Goal: Transaction & Acquisition: Book appointment/travel/reservation

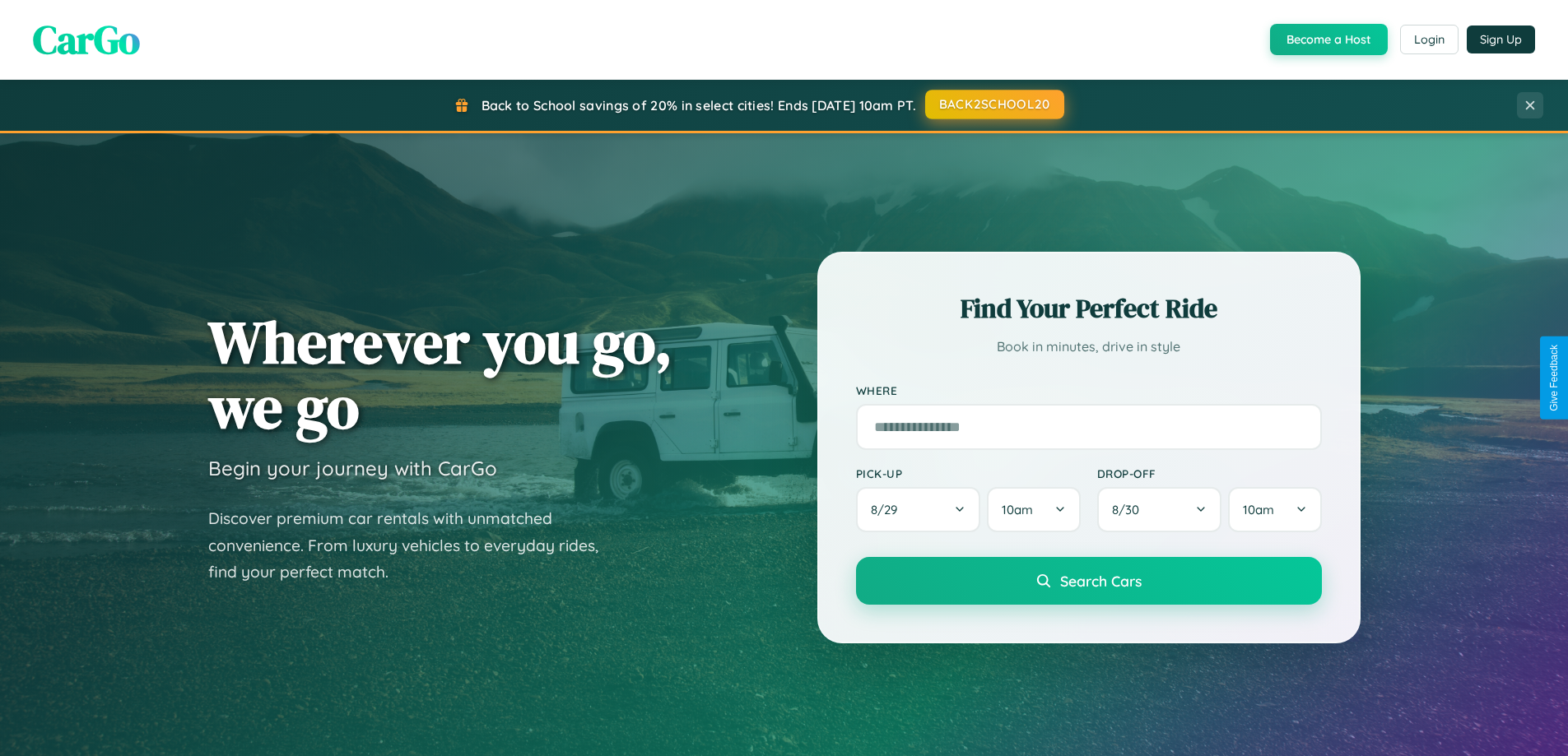
click at [993, 104] on button "BACK2SCHOOL20" at bounding box center [995, 104] width 139 height 30
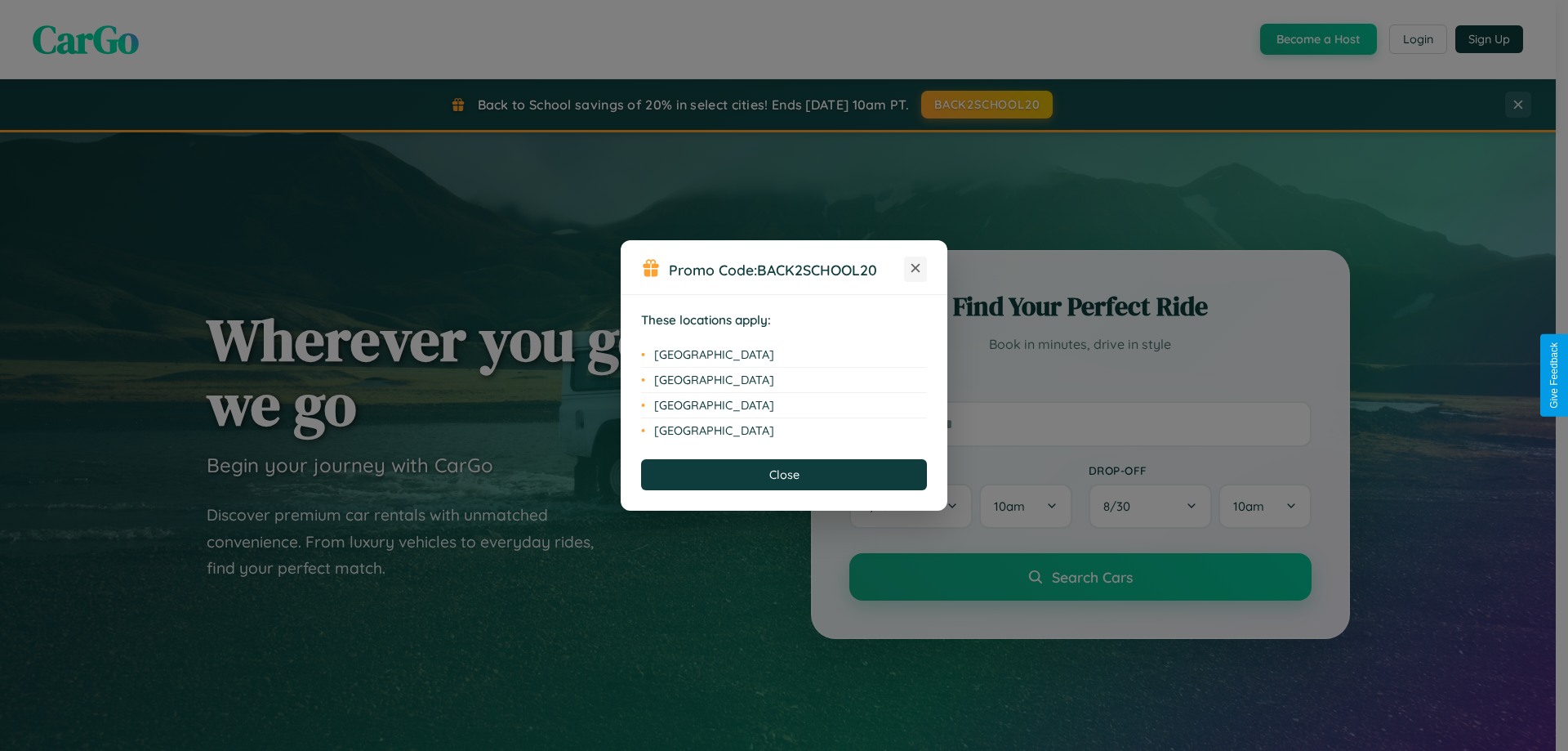
click at [916, 269] on icon at bounding box center [916, 268] width 9 height 9
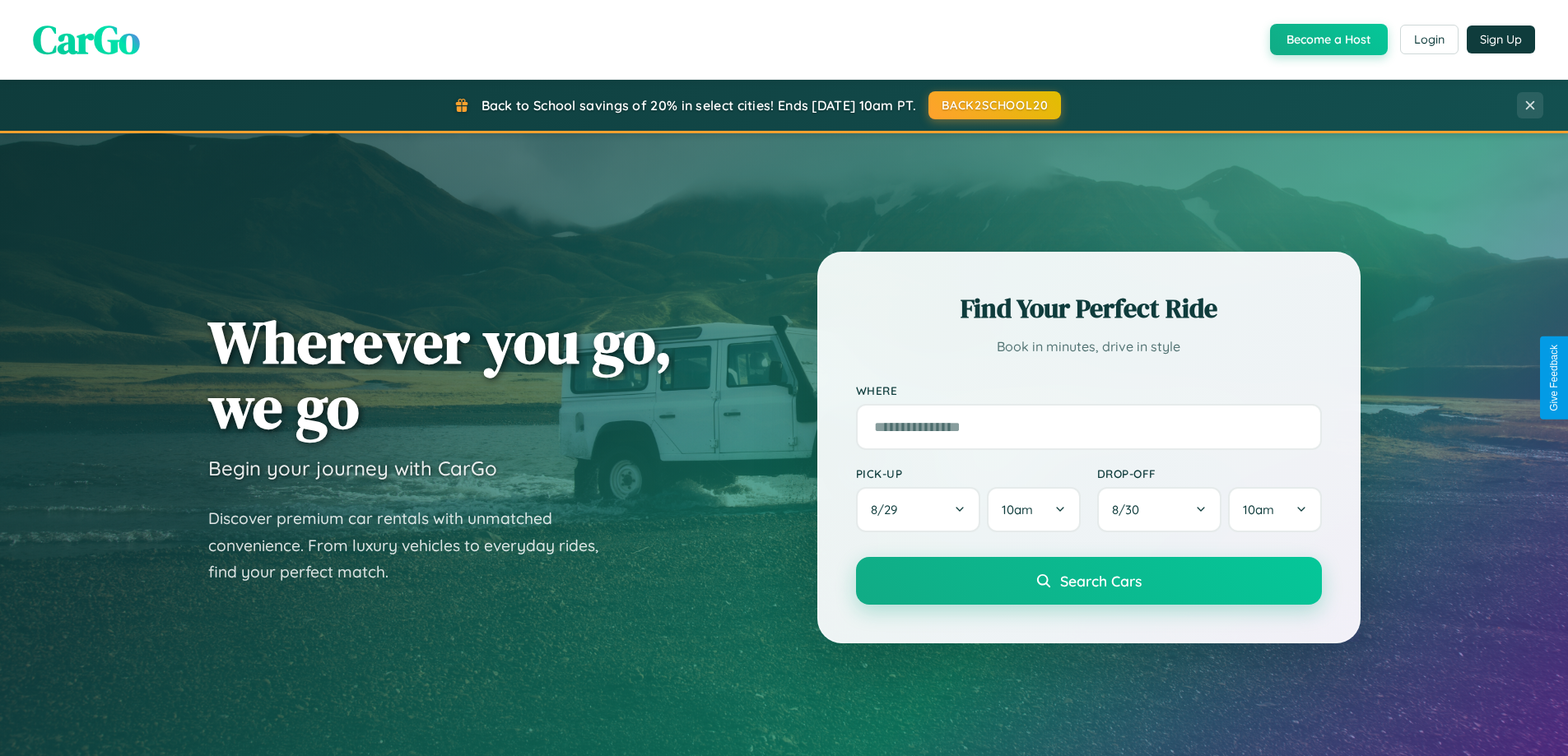
scroll to position [709, 0]
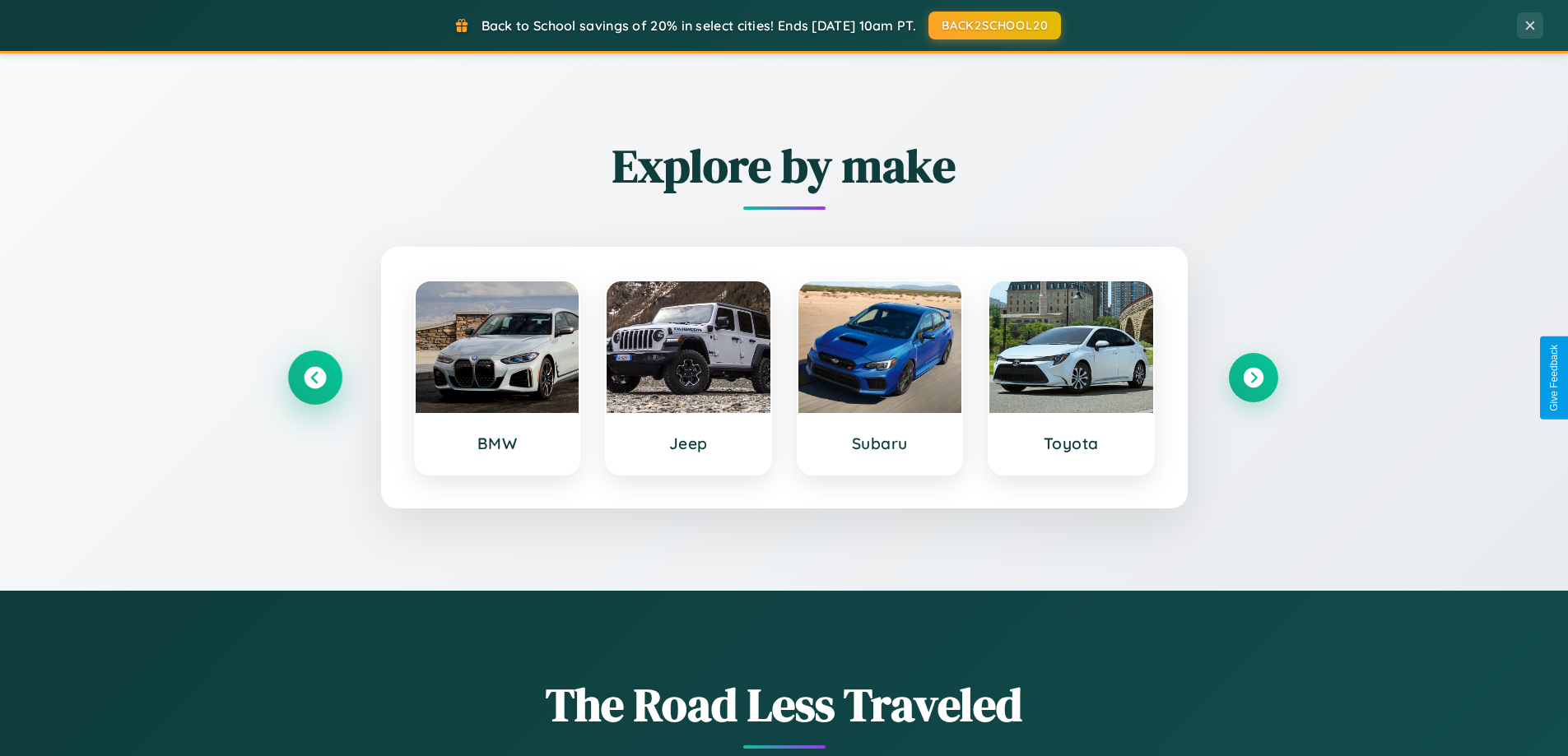
click at [314, 378] on icon at bounding box center [314, 378] width 22 height 22
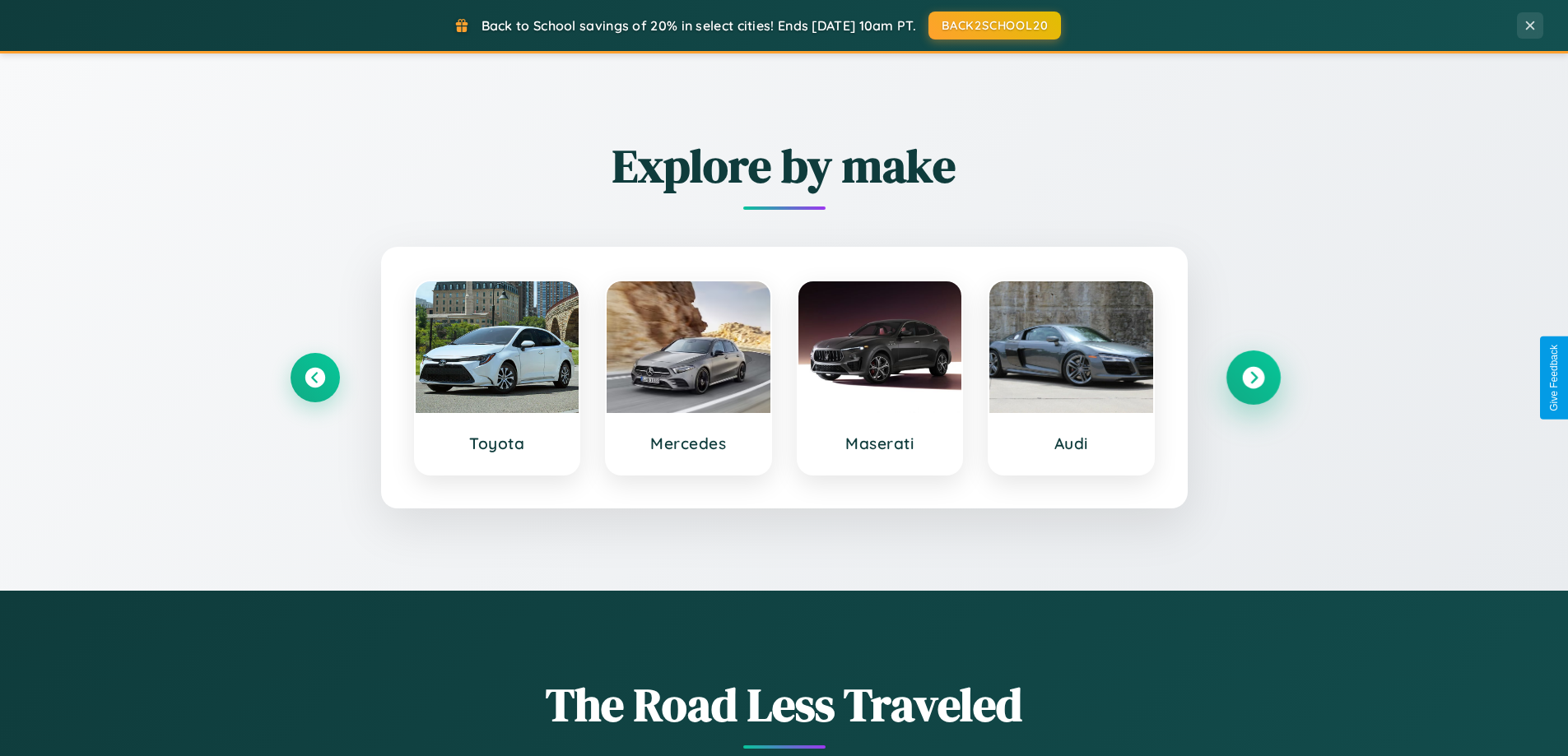
click at [1252, 378] on icon at bounding box center [1253, 378] width 22 height 22
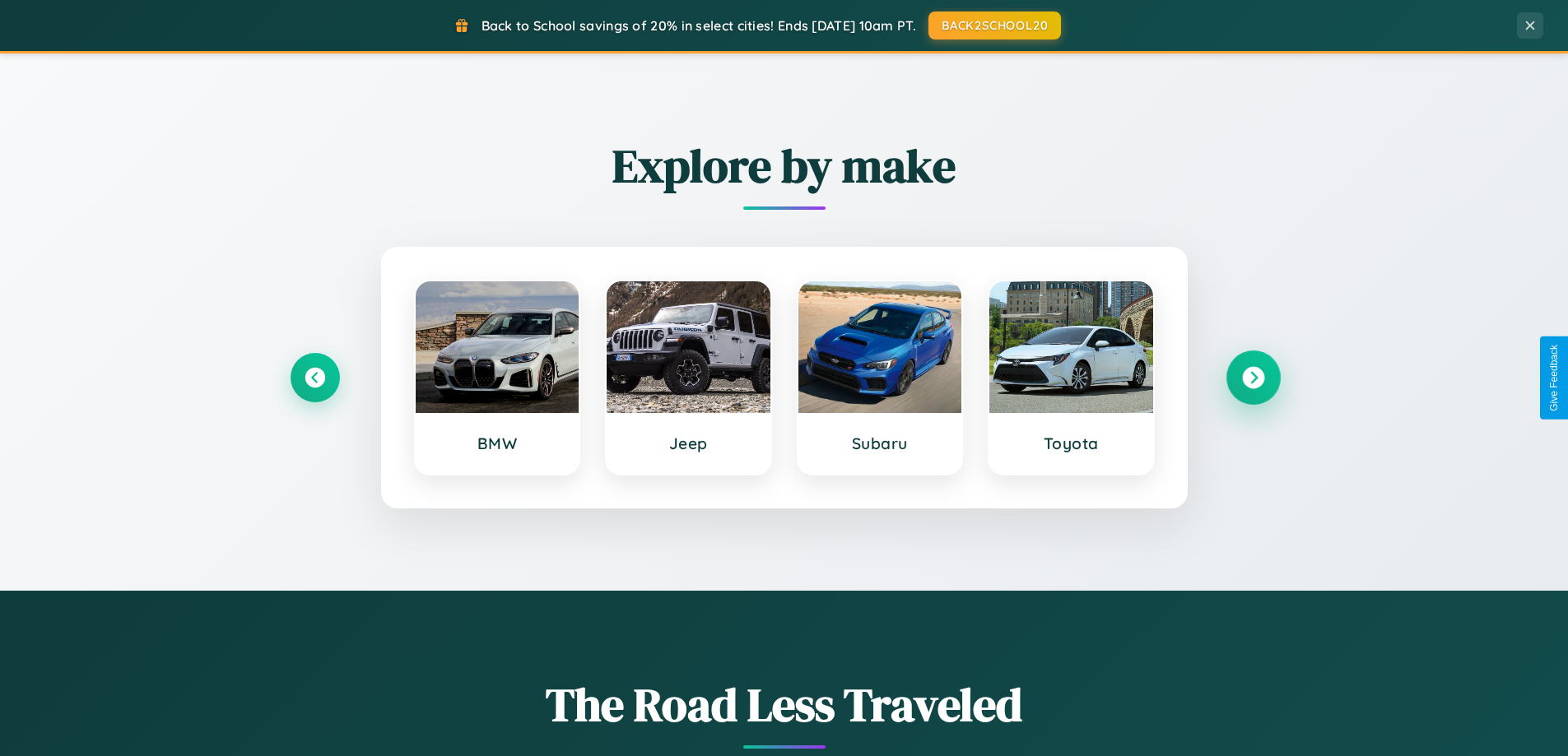
click at [1252, 378] on icon at bounding box center [1253, 378] width 22 height 22
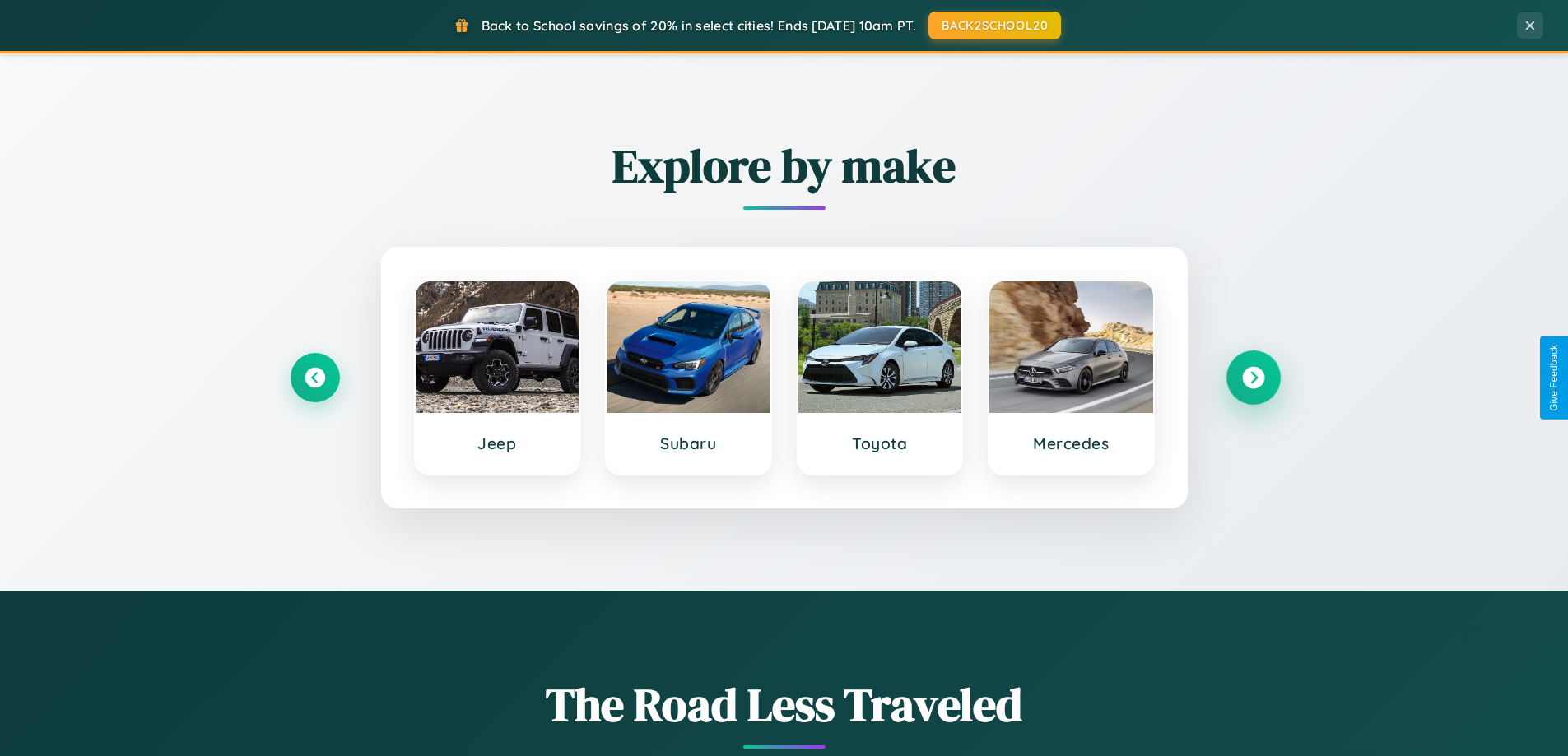
click at [1252, 378] on icon at bounding box center [1253, 378] width 22 height 22
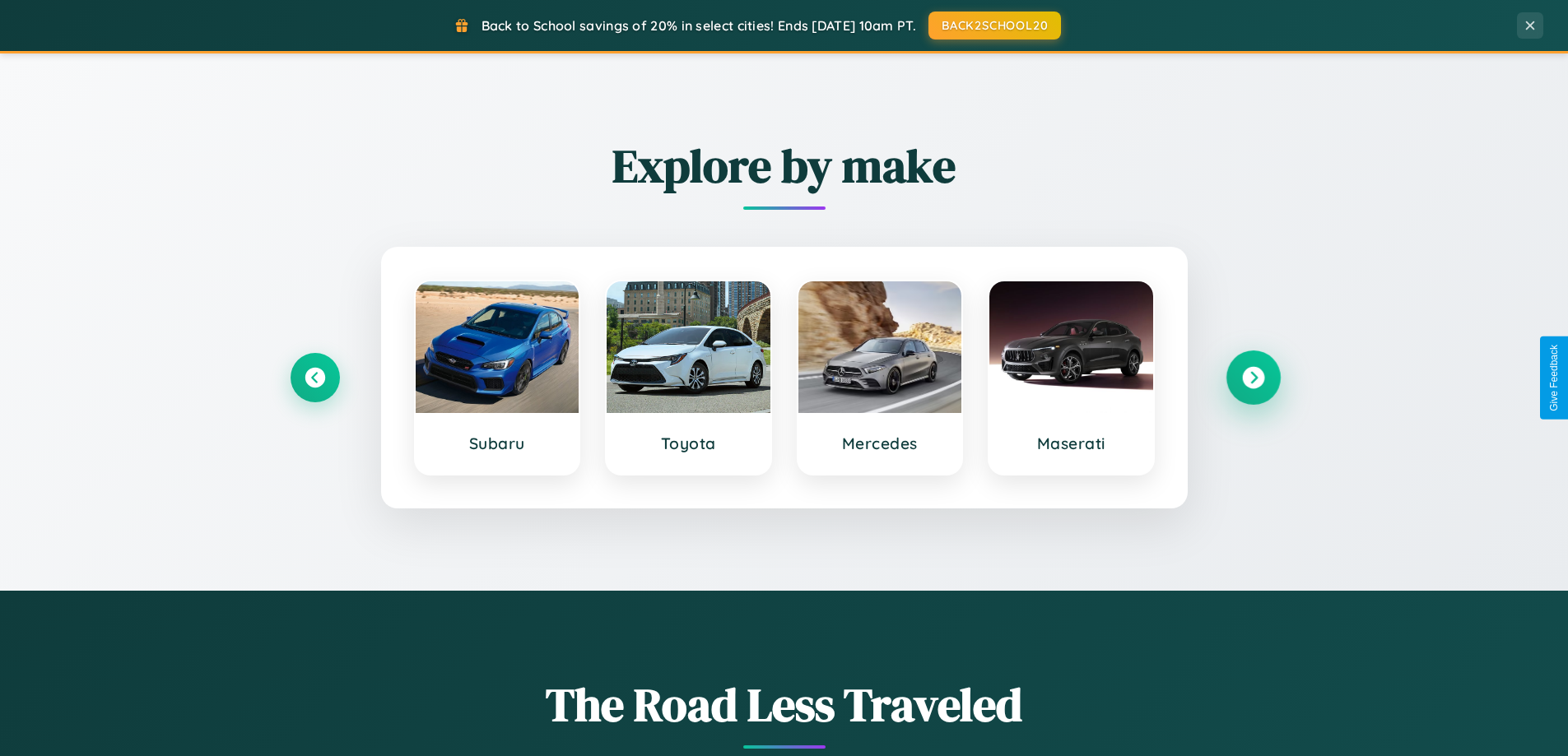
click at [1252, 378] on icon at bounding box center [1253, 378] width 22 height 22
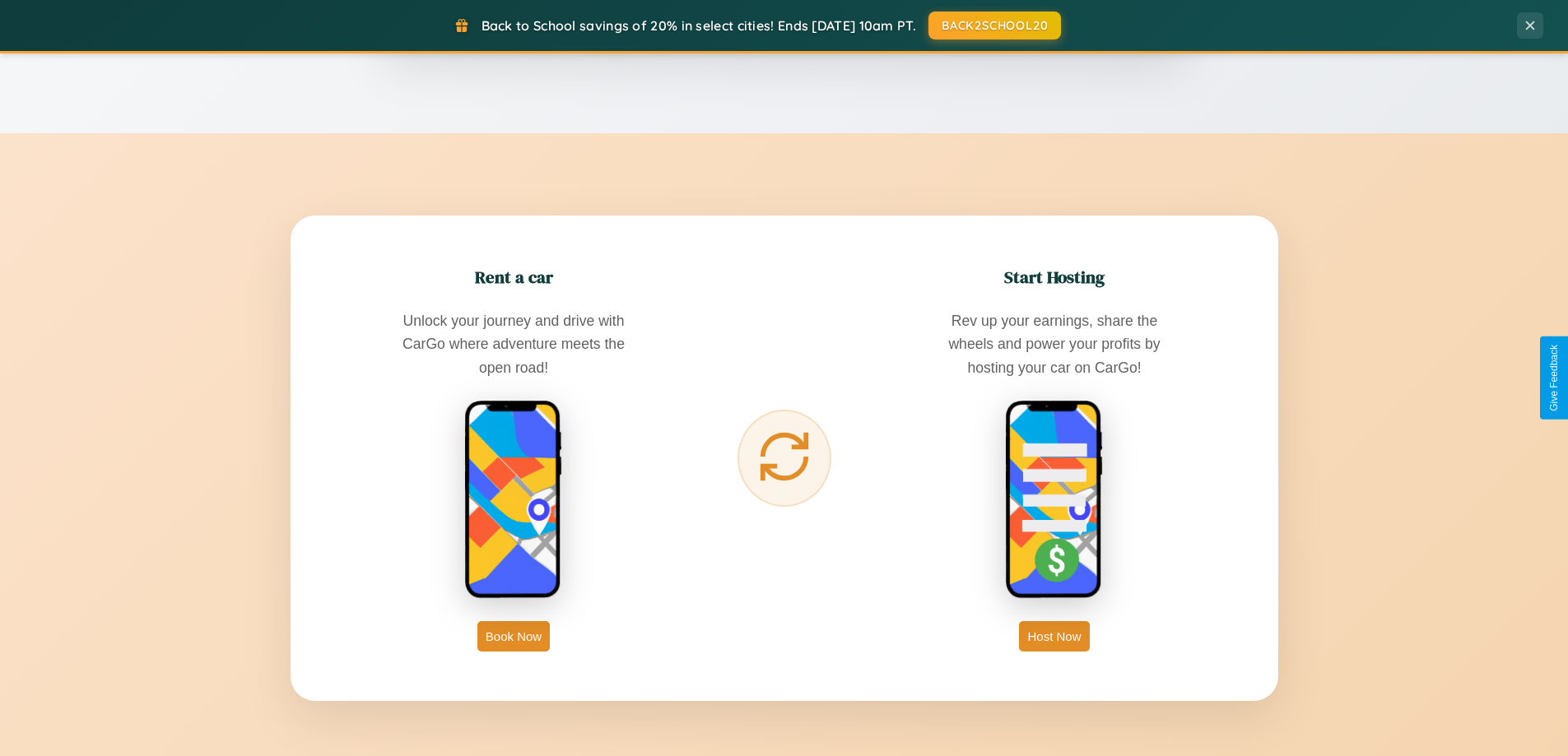
scroll to position [2642, 0]
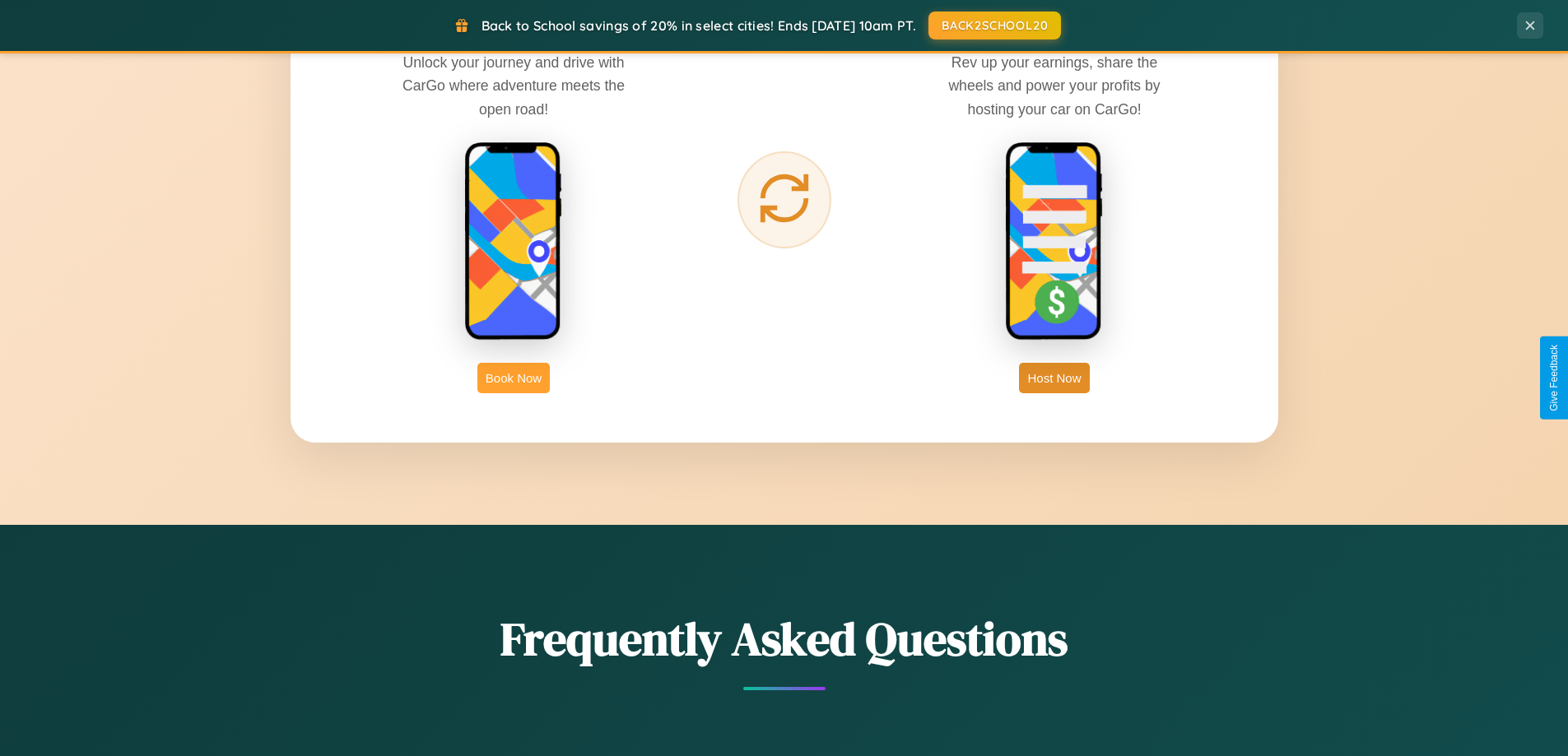
click at [513, 378] on button "Book Now" at bounding box center [513, 378] width 72 height 30
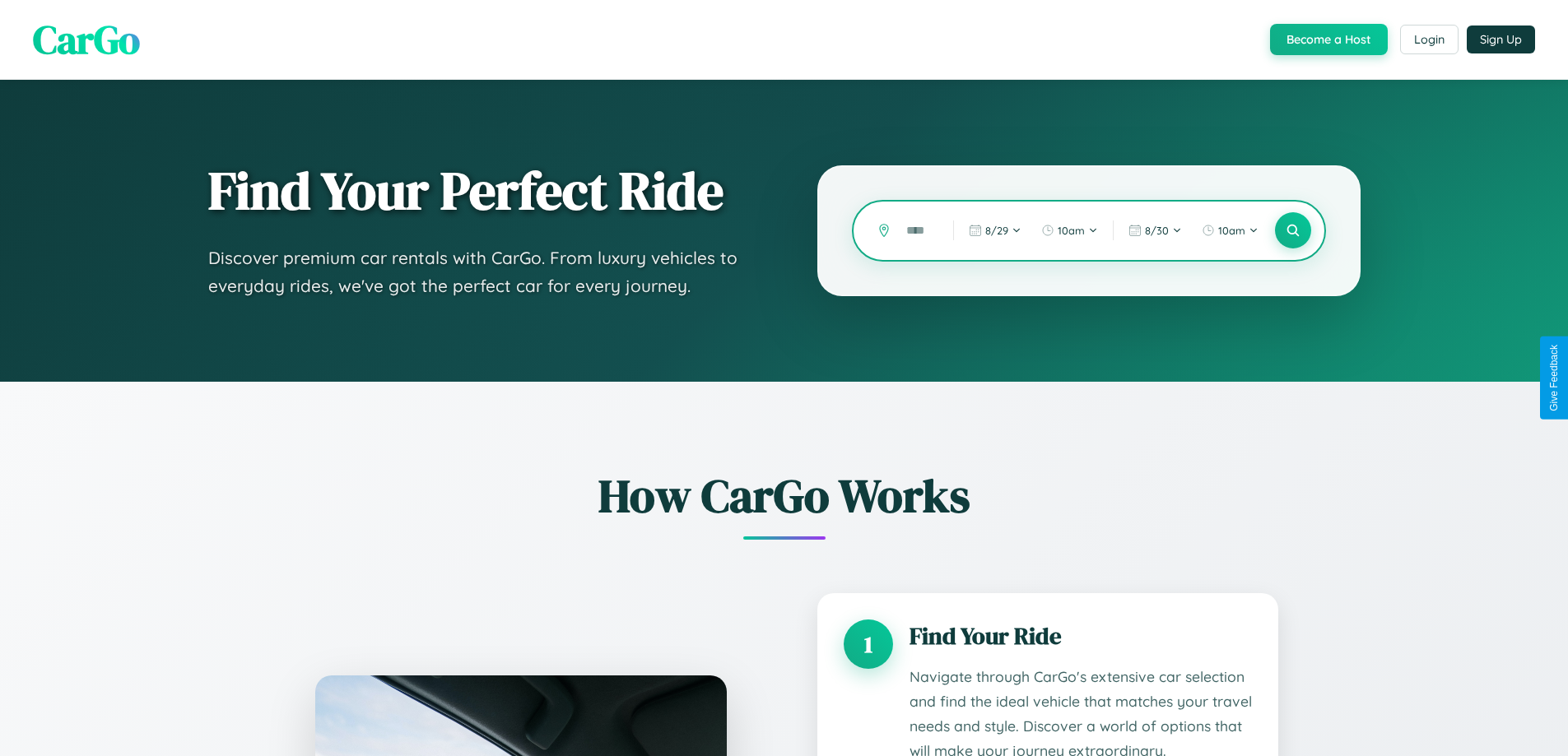
click at [917, 230] on input "text" at bounding box center [917, 230] width 39 height 29
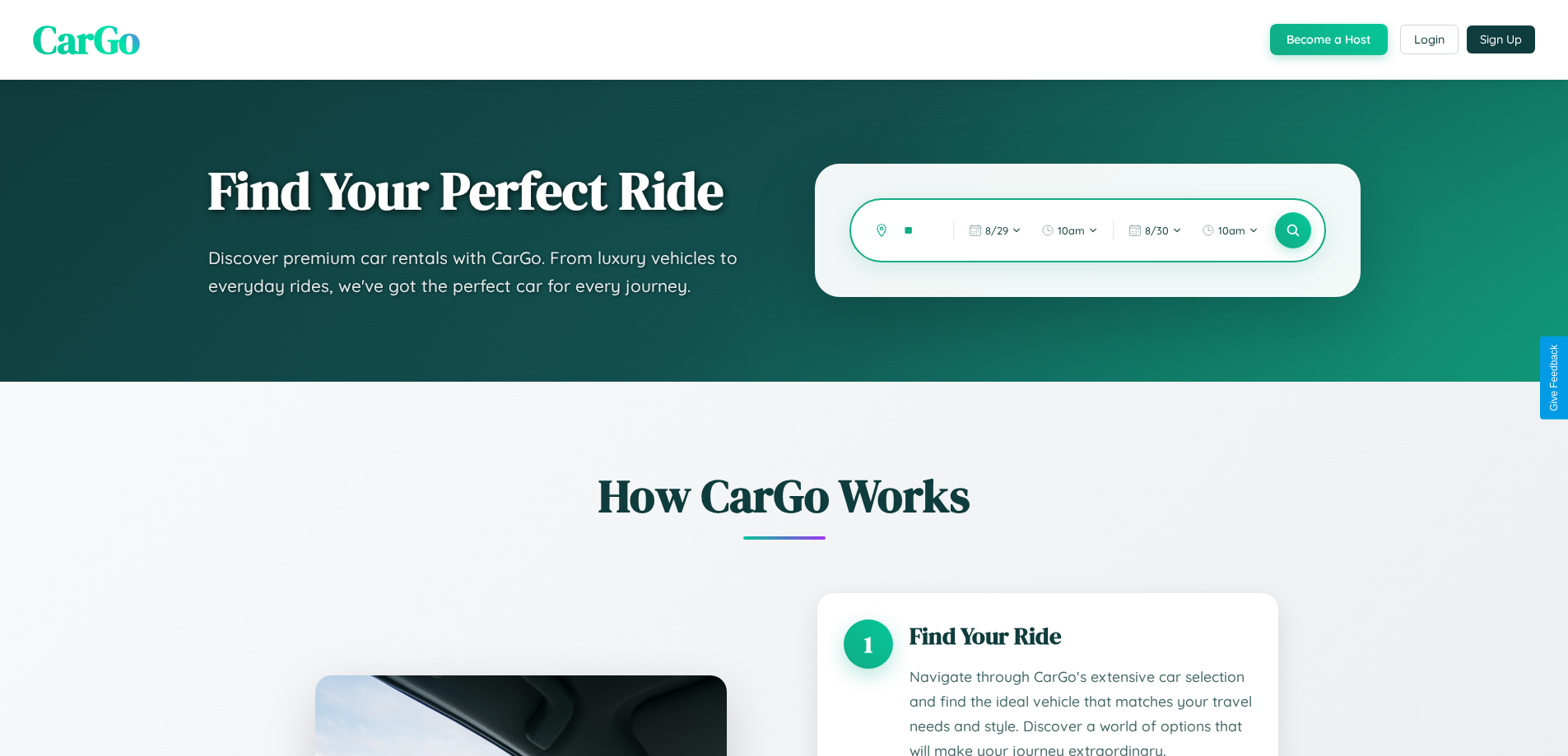
type input "*"
type input "******"
click at [1292, 230] on icon at bounding box center [1292, 230] width 15 height 15
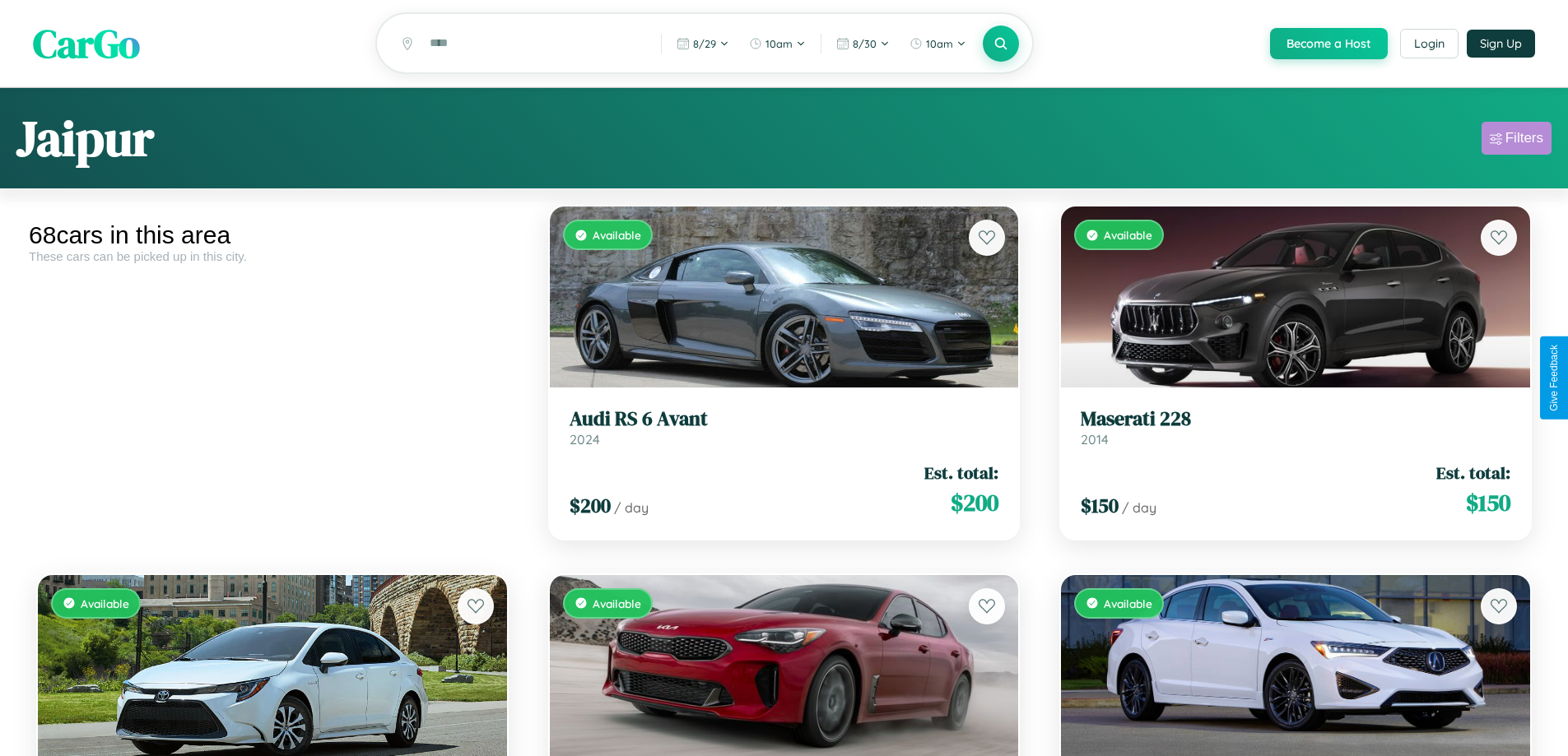
click at [1515, 141] on div "Filters" at bounding box center [1524, 137] width 38 height 16
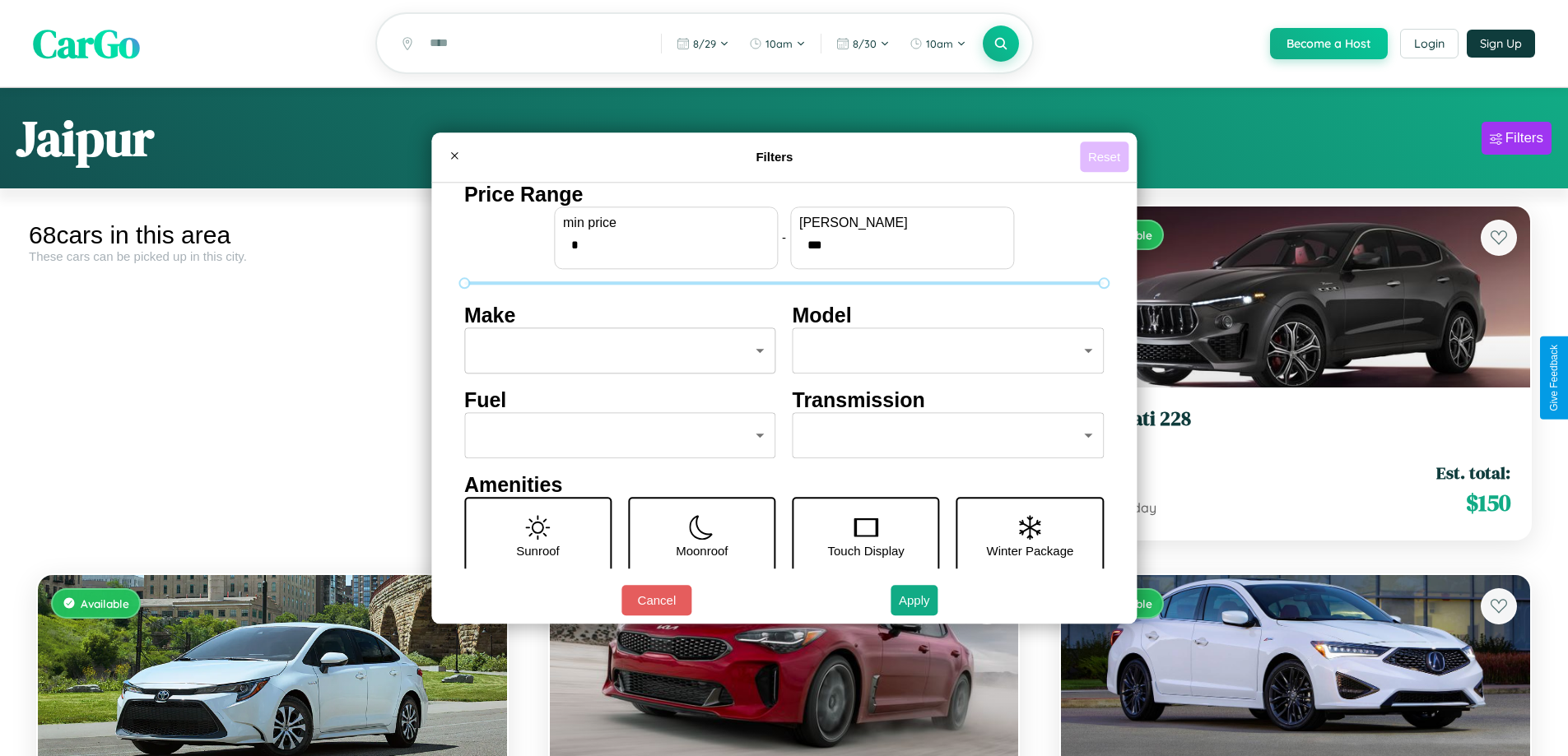
click at [1106, 157] on button "Reset" at bounding box center [1103, 157] width 48 height 30
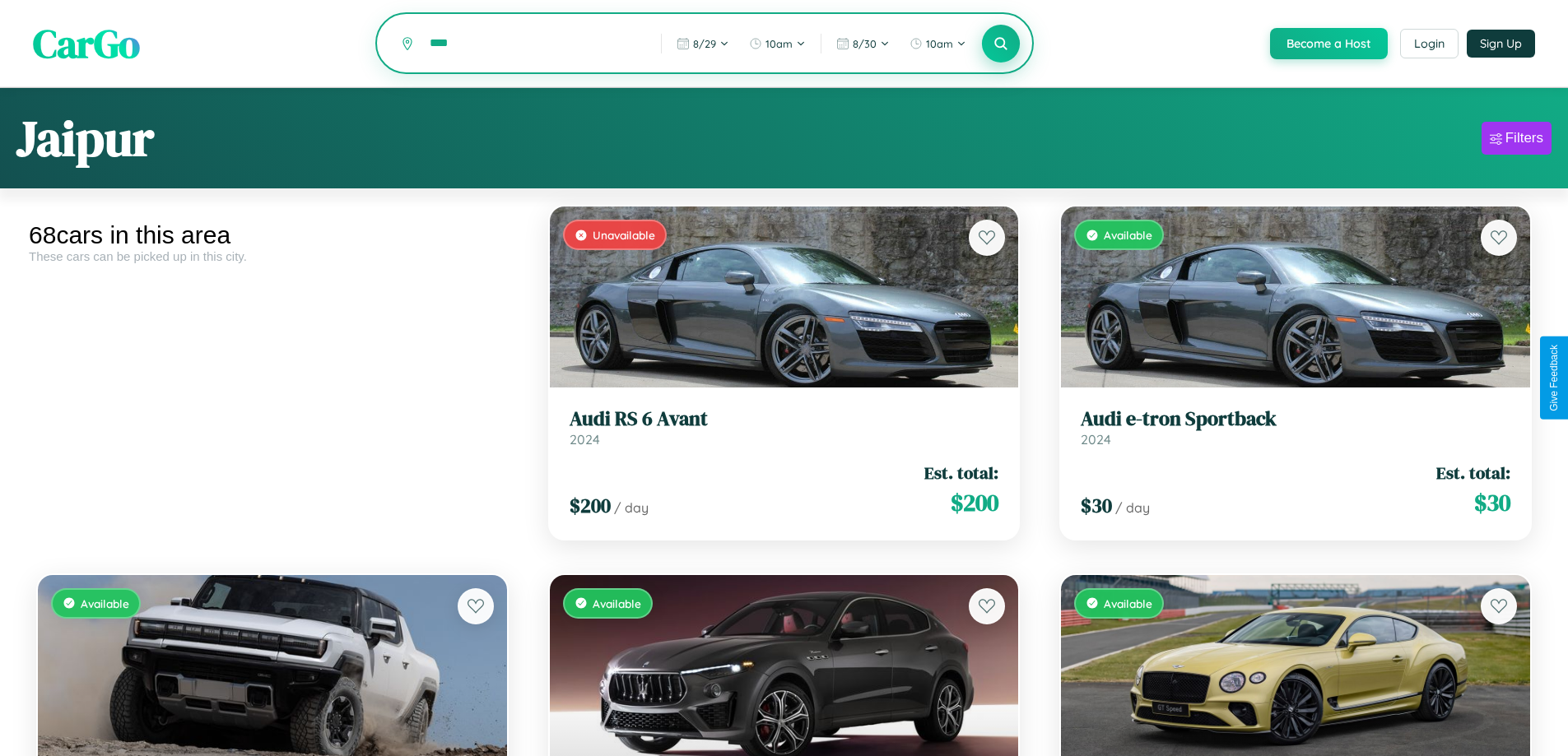
type input "****"
click at [1000, 44] on icon at bounding box center [1000, 43] width 15 height 15
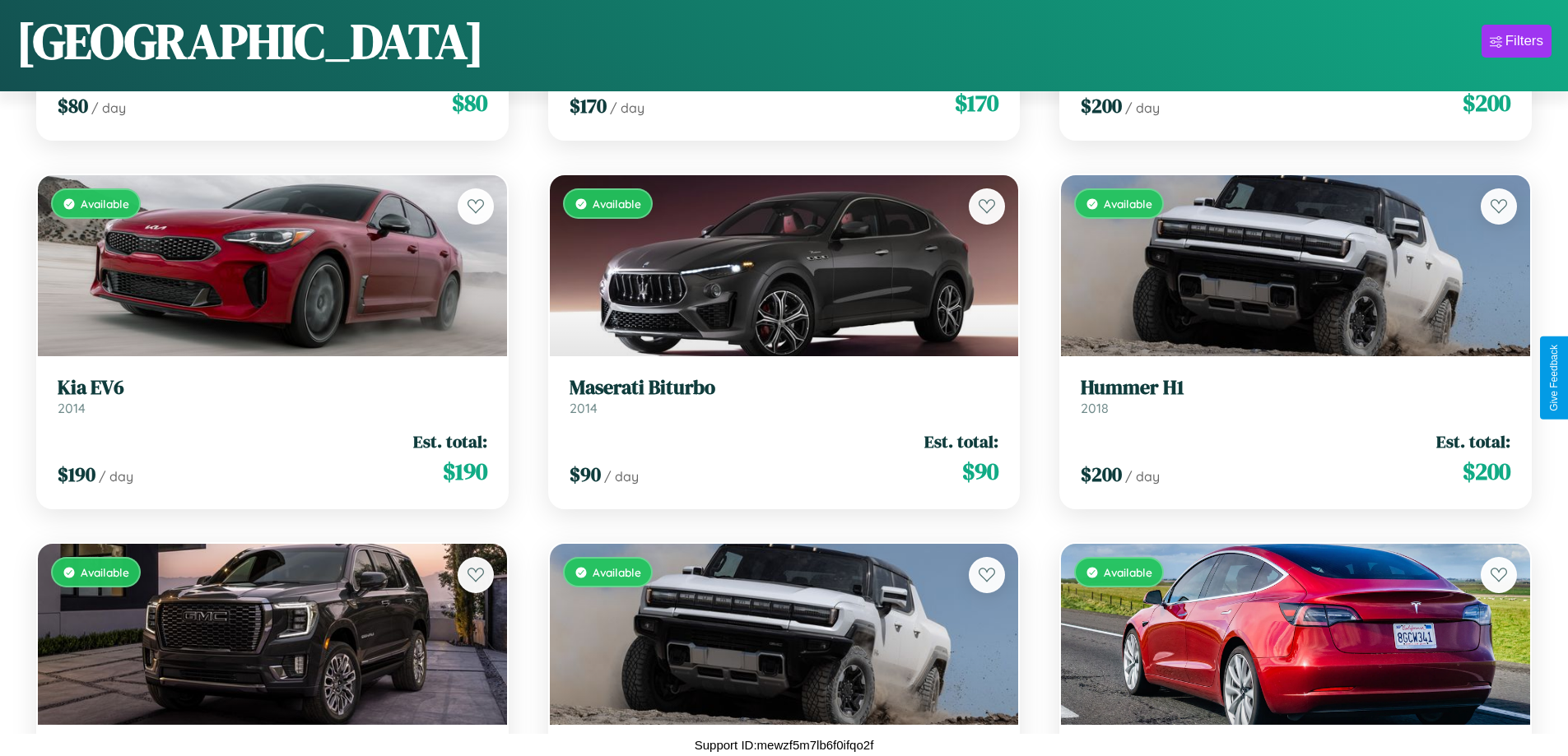
scroll to position [7596, 0]
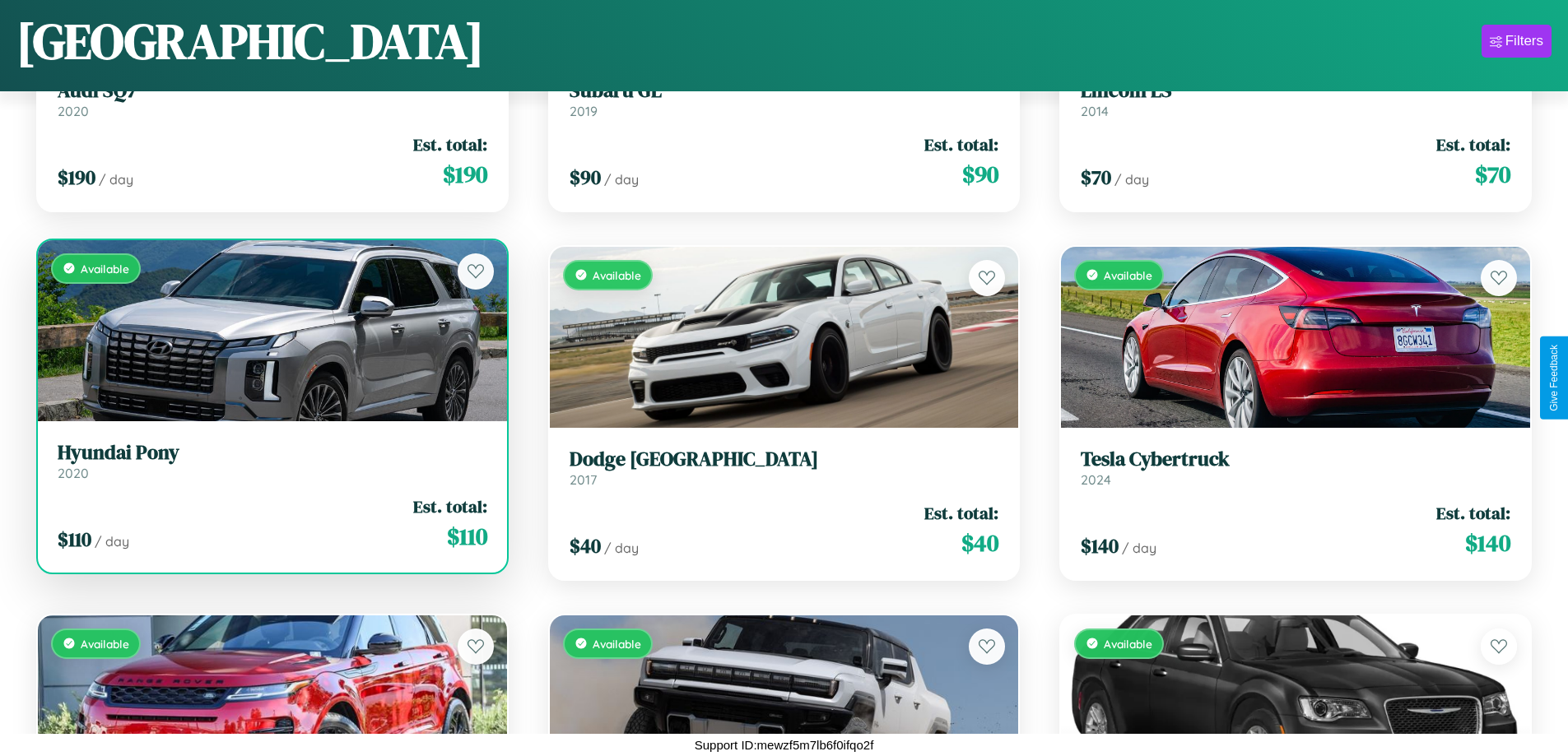
click at [270, 523] on div "$ 110 / day Est. total: $ 110" at bounding box center [272, 523] width 429 height 58
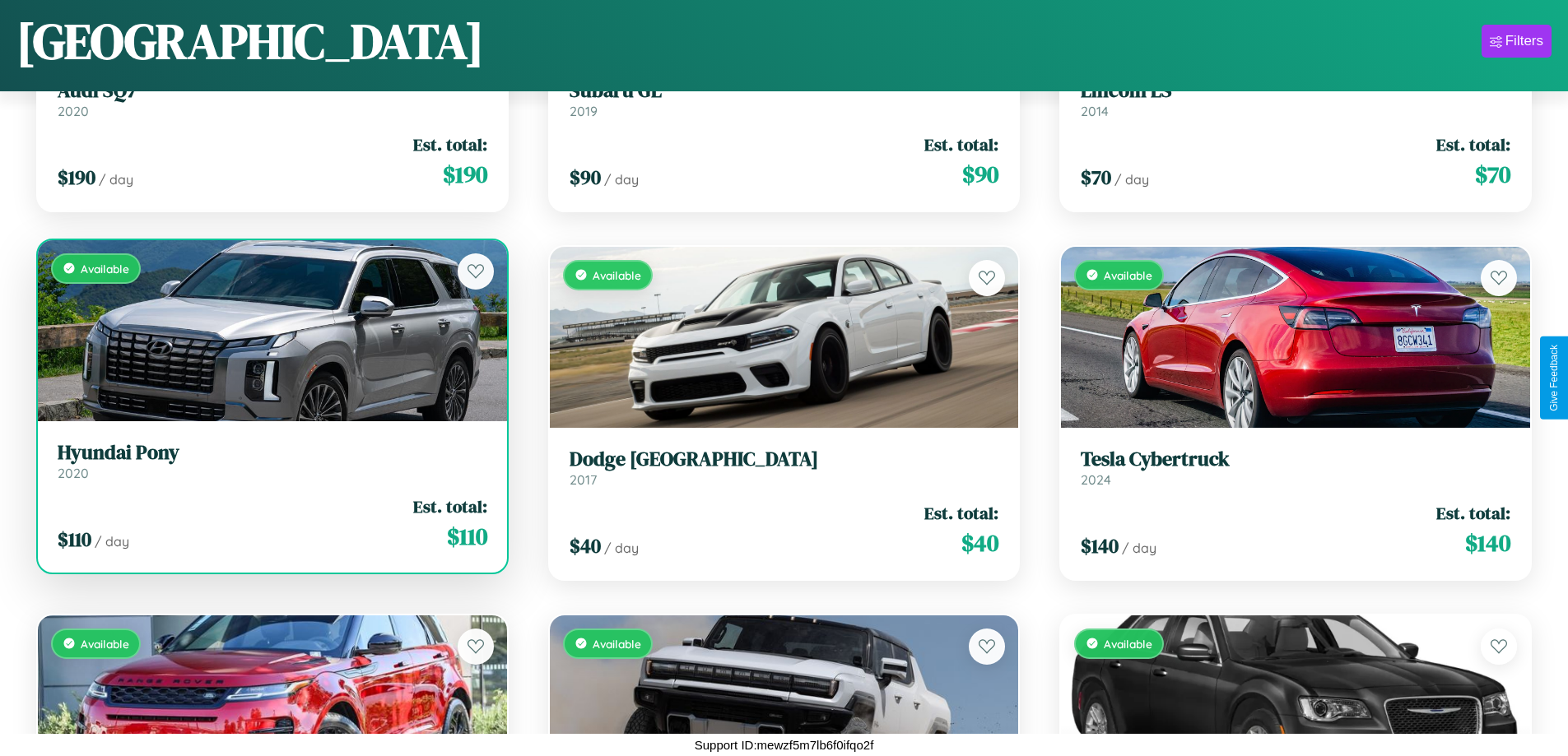
click at [270, 523] on div "$ 110 / day Est. total: $ 110" at bounding box center [272, 523] width 429 height 58
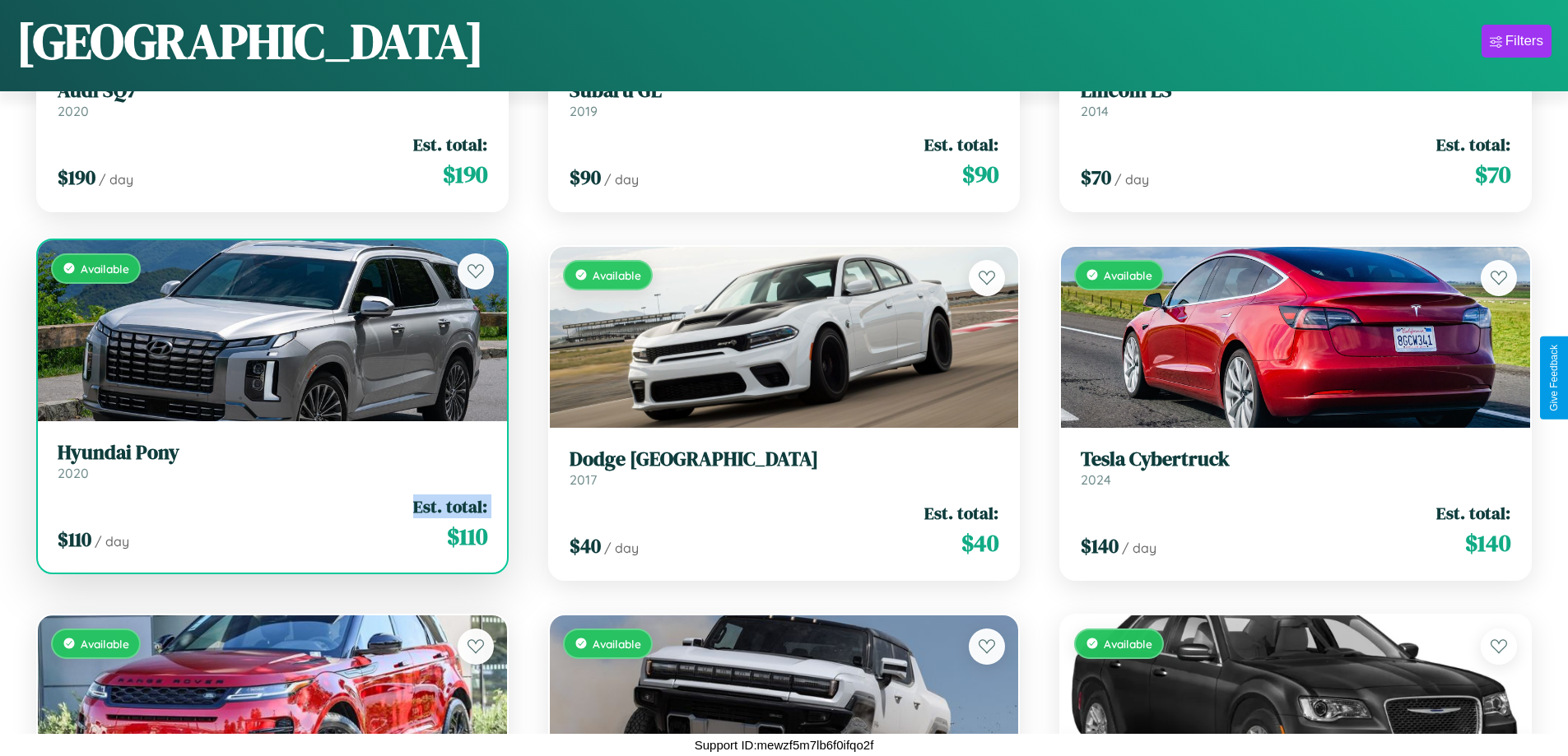
click at [270, 523] on div "$ 110 / day Est. total: $ 110" at bounding box center [272, 523] width 429 height 58
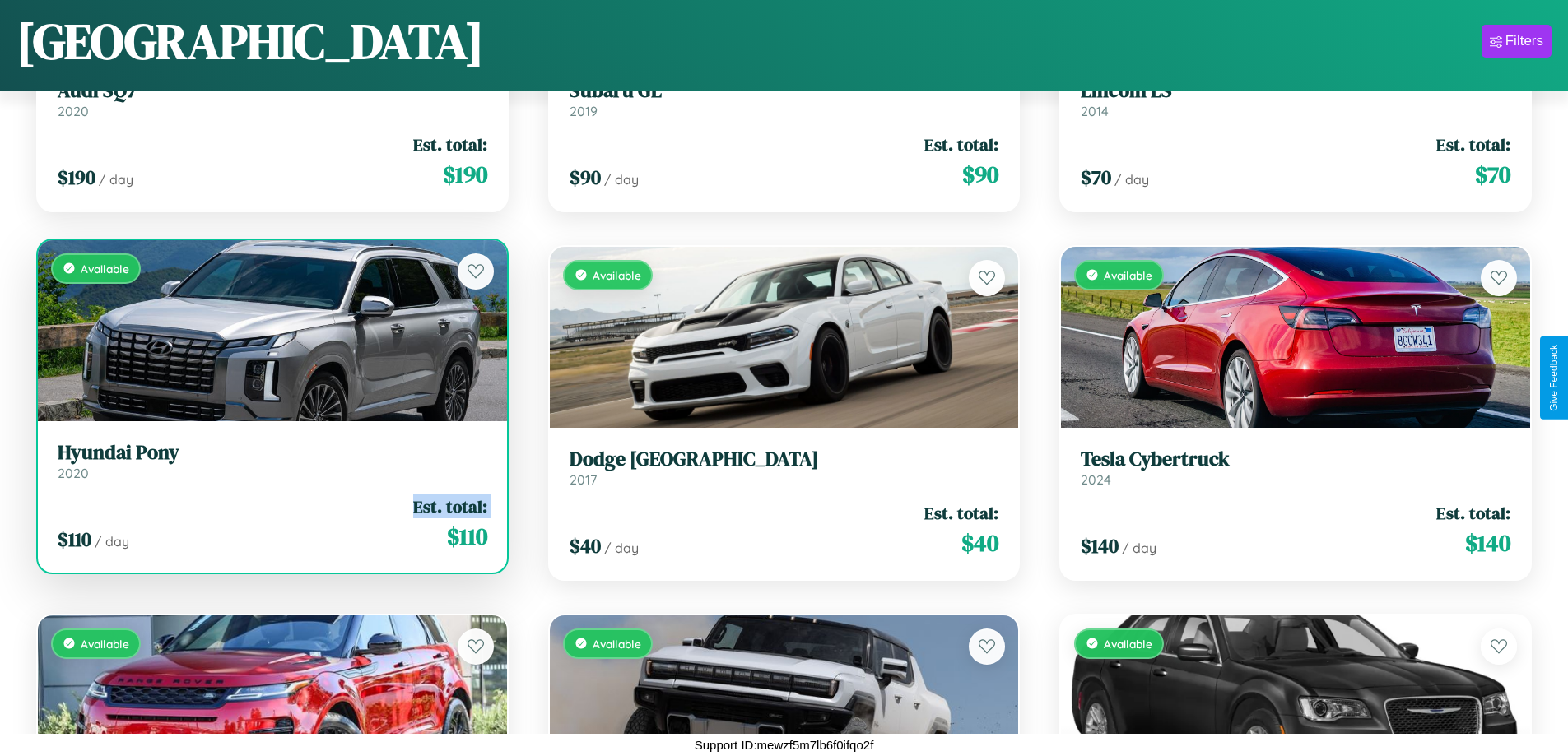
click at [270, 523] on div "$ 110 / day Est. total: $ 110" at bounding box center [272, 523] width 429 height 58
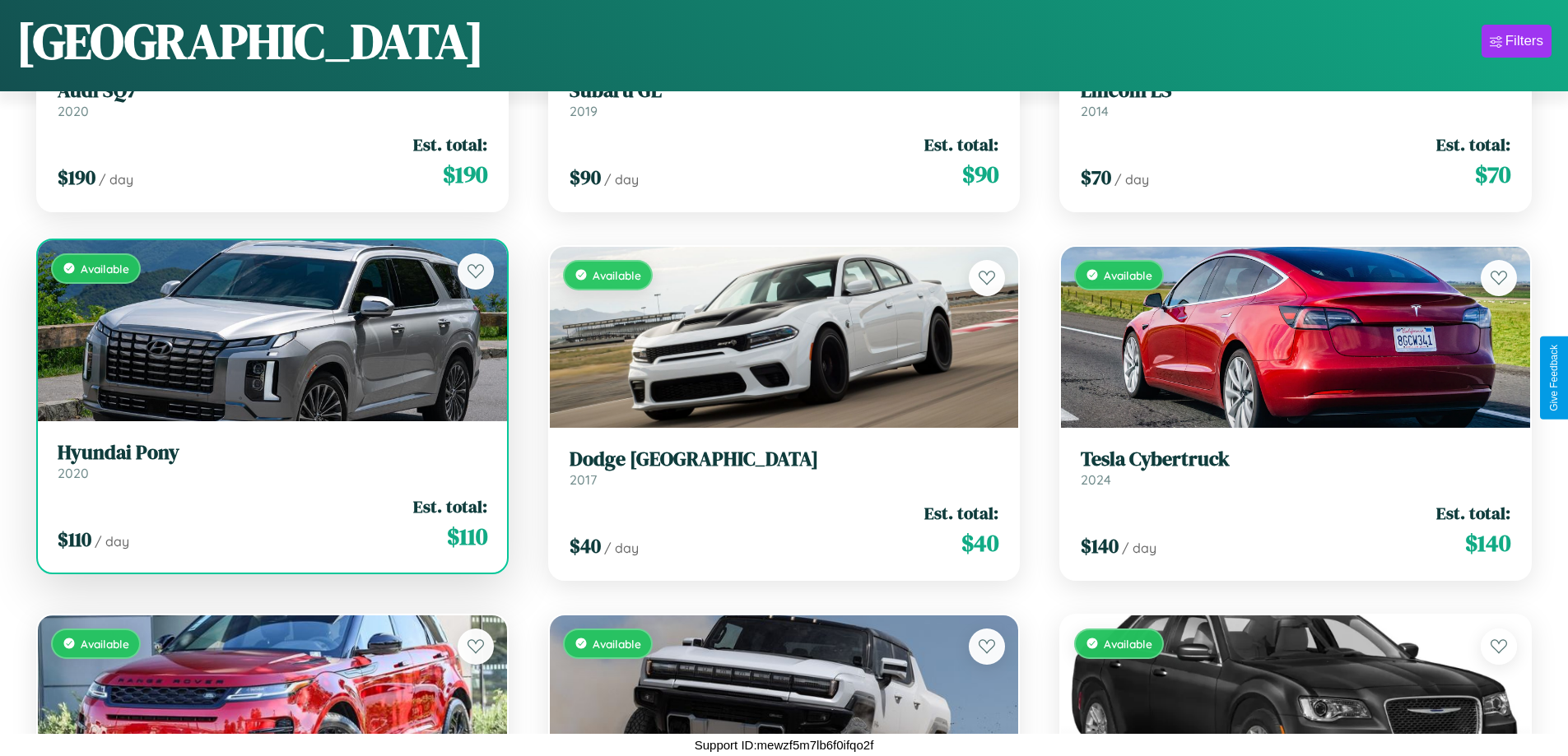
click at [270, 523] on div "$ 110 / day Est. total: $ 110" at bounding box center [272, 523] width 429 height 58
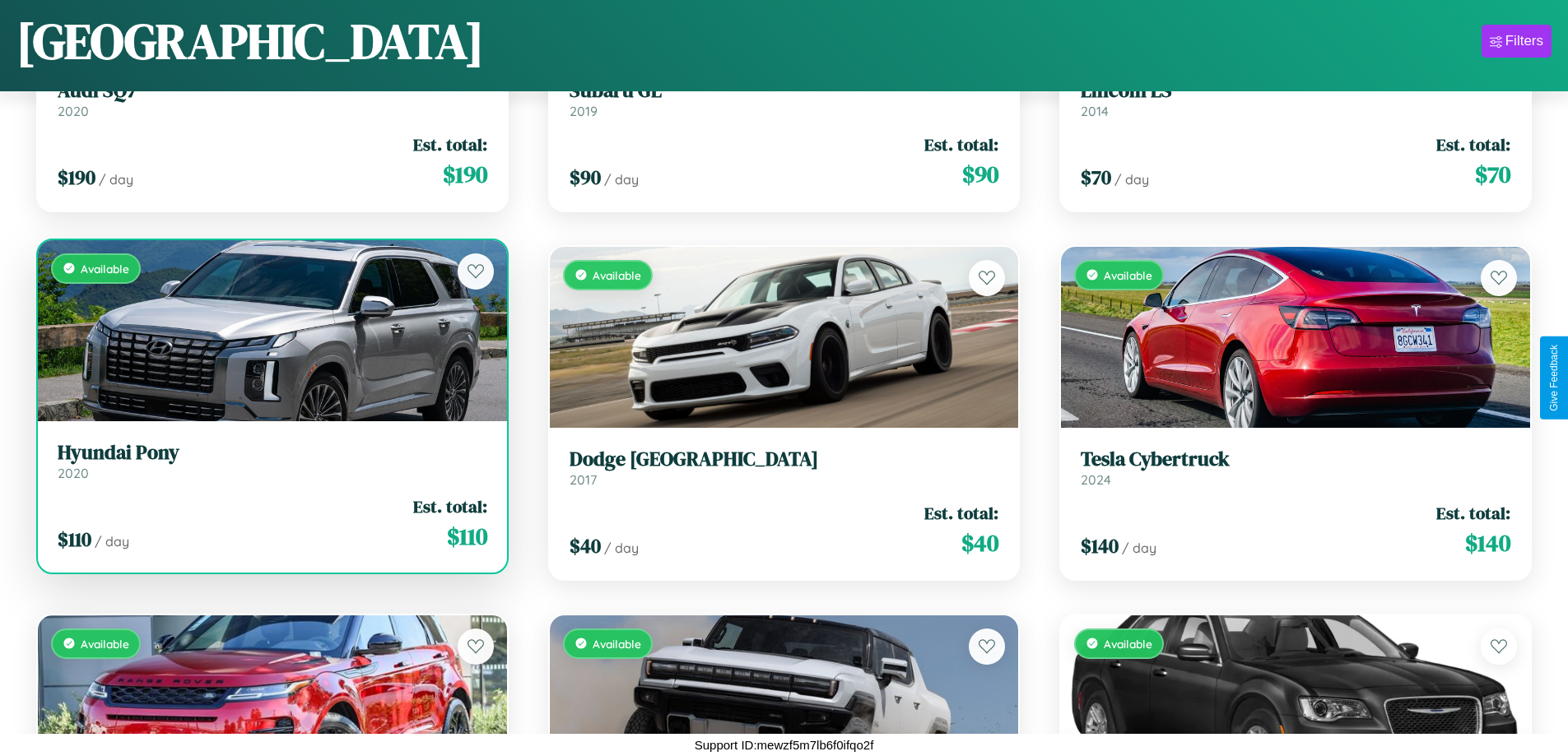
click at [270, 461] on h3 "Hyundai Pony" at bounding box center [272, 453] width 429 height 24
